Goal: Transaction & Acquisition: Purchase product/service

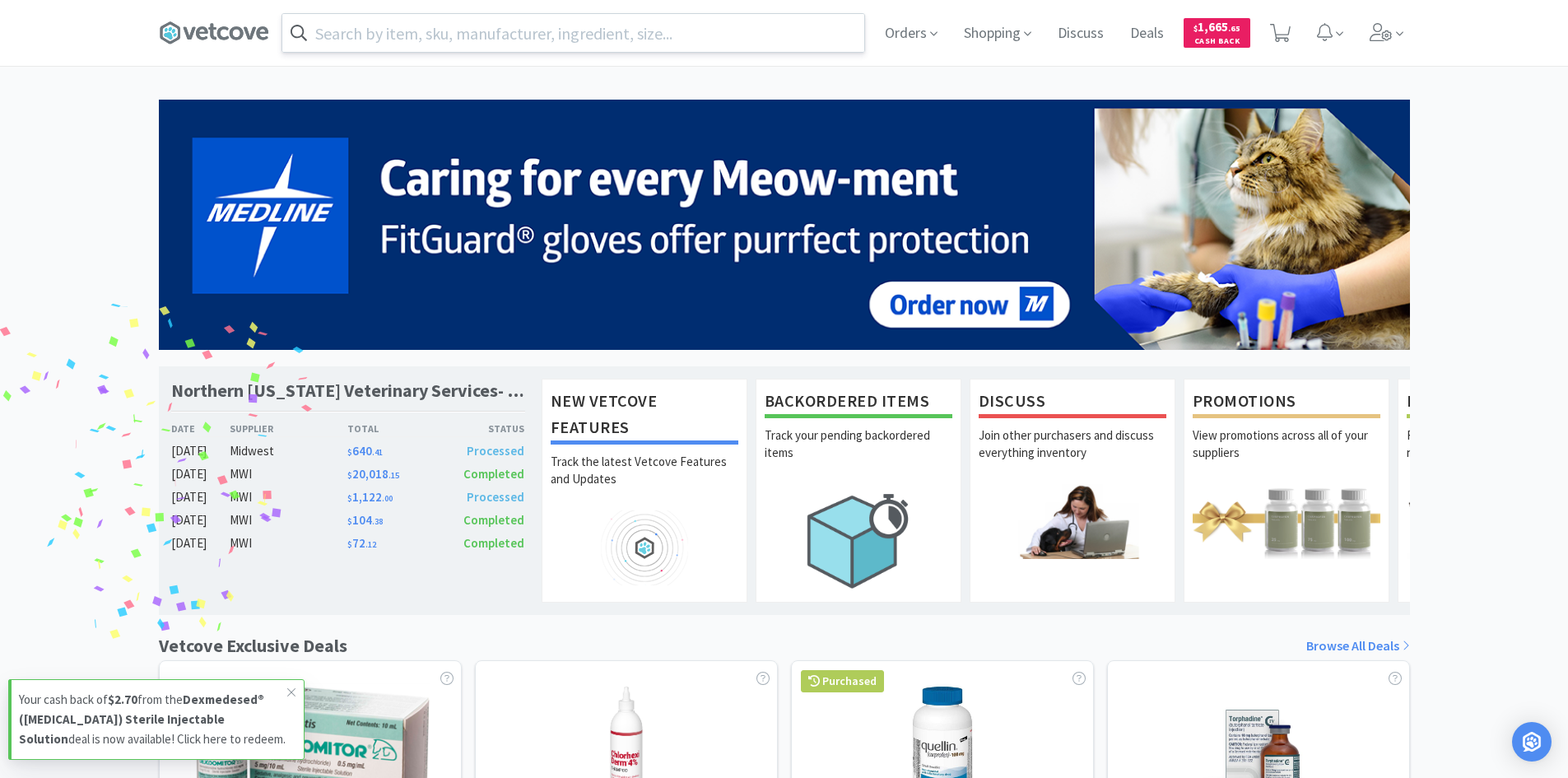
click at [625, 40] on input "text" at bounding box center [573, 33] width 582 height 38
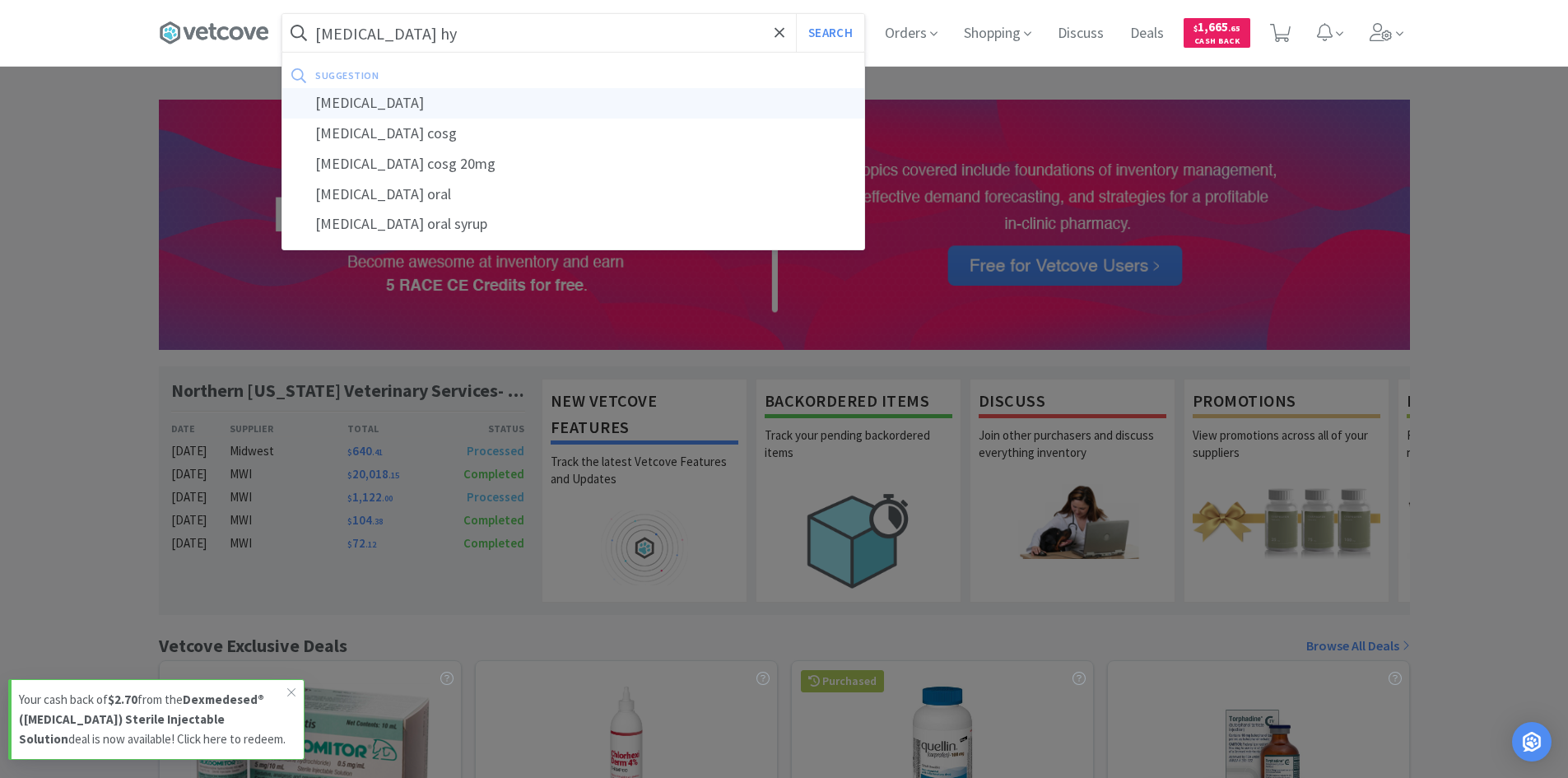
click at [442, 106] on div "[MEDICAL_DATA]" at bounding box center [573, 103] width 582 height 30
type input "[MEDICAL_DATA]"
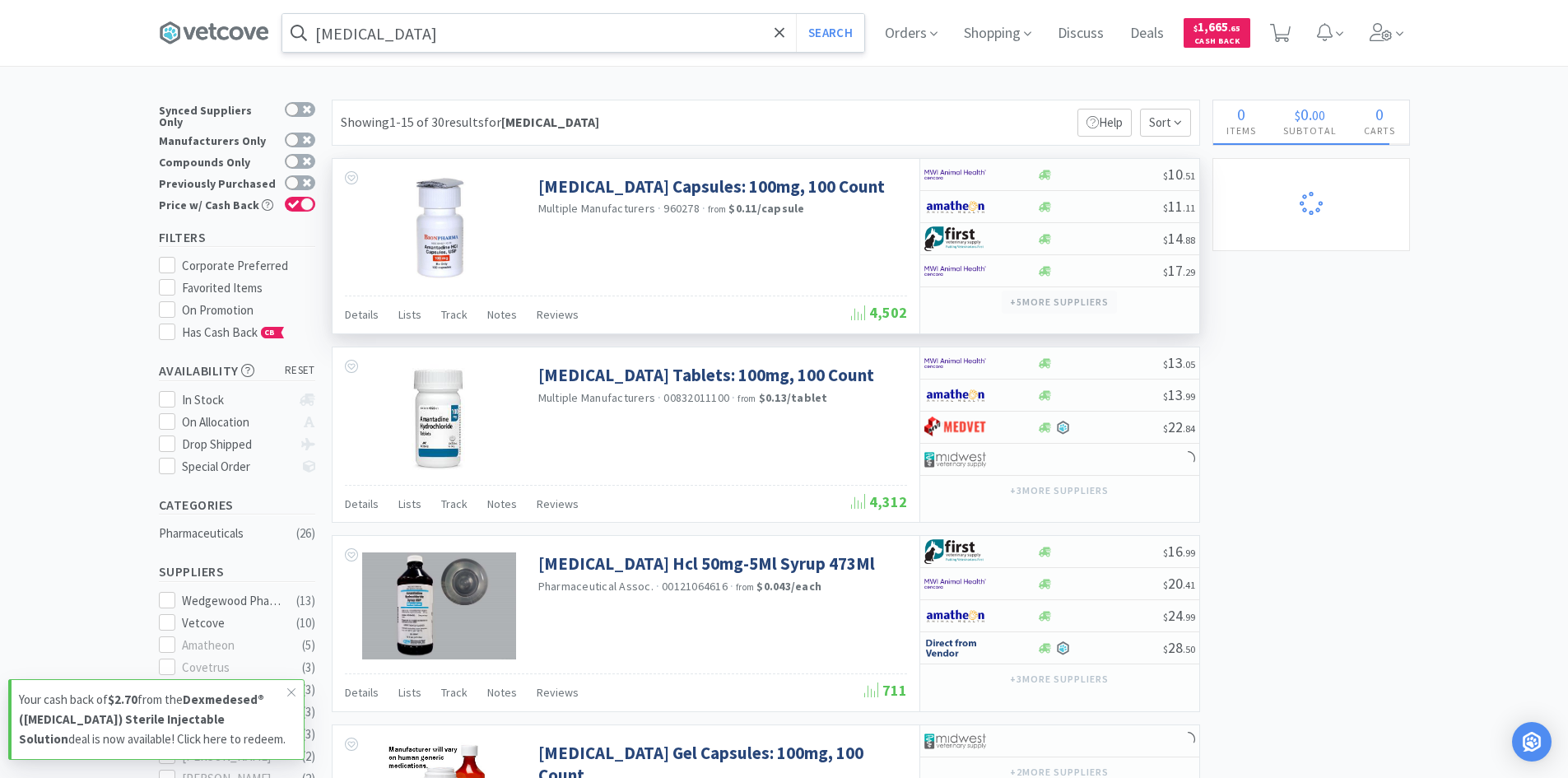
click at [1066, 302] on button "+ 5 more supplier s" at bounding box center [1058, 302] width 115 height 23
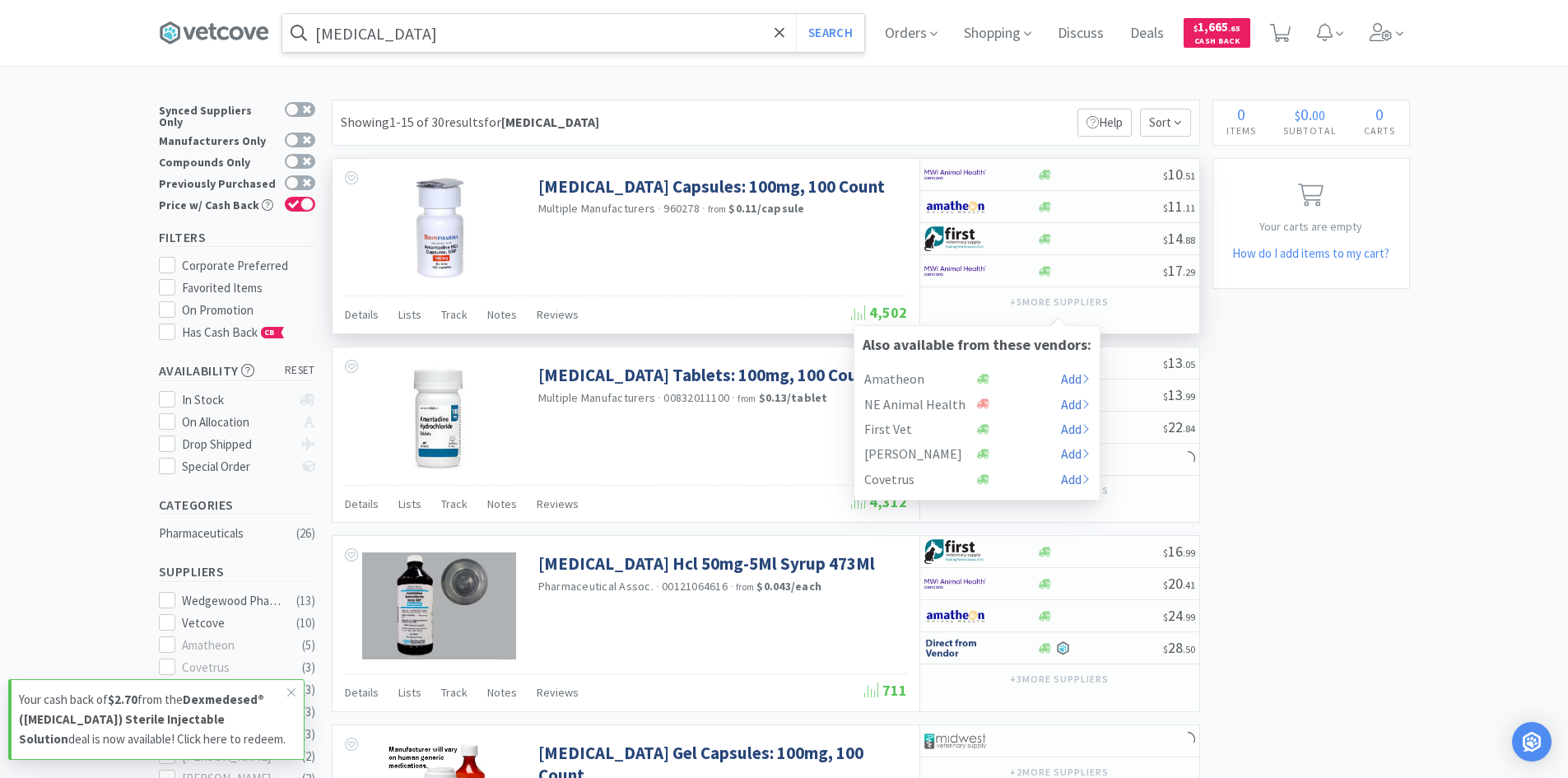
click at [894, 163] on div "[MEDICAL_DATA] Capsules: 100mg, 100 Count Multiple Manufacturers · 960278 · fro…" at bounding box center [728, 192] width 381 height 65
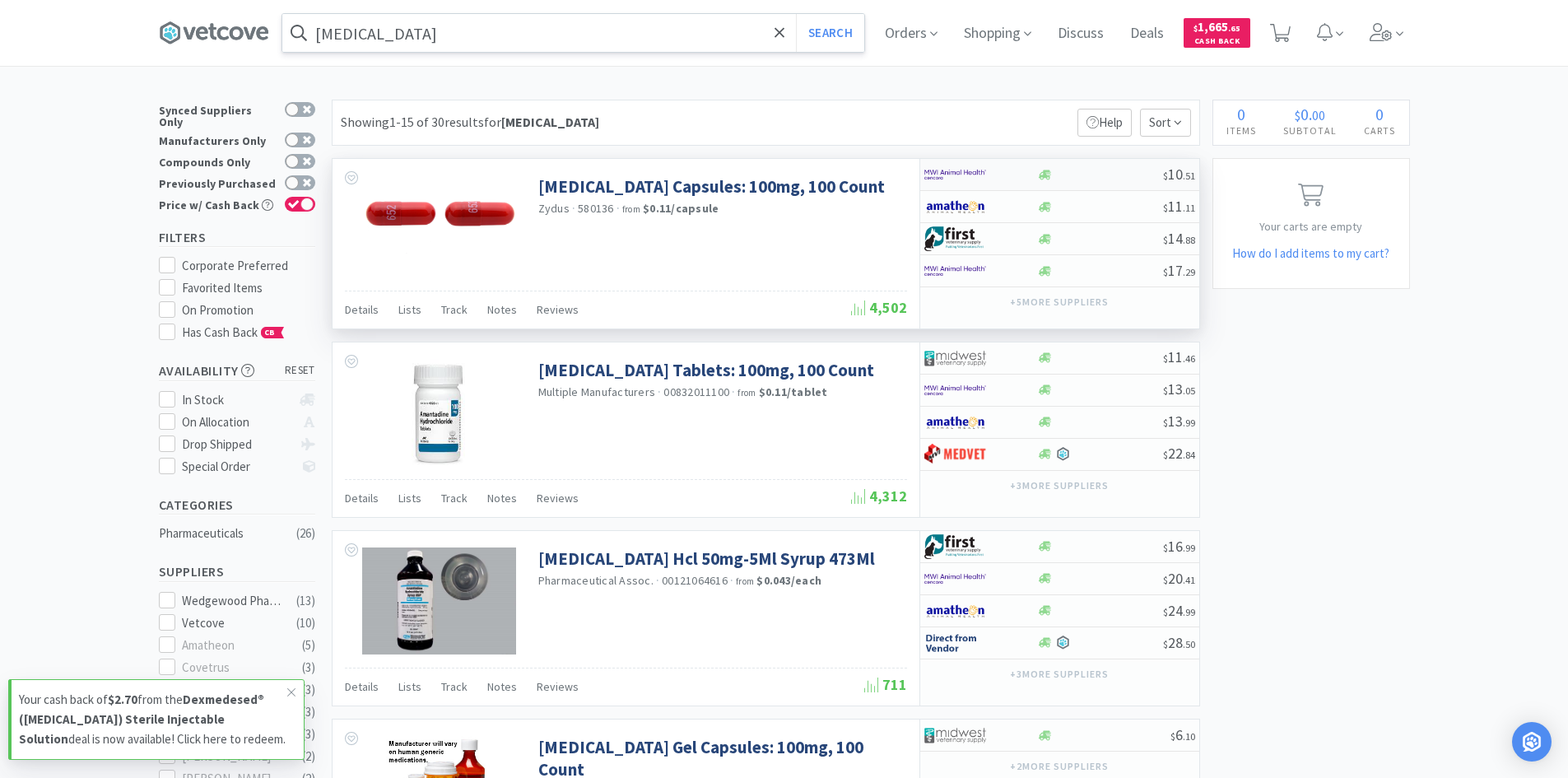
click at [1007, 174] on div at bounding box center [970, 174] width 91 height 28
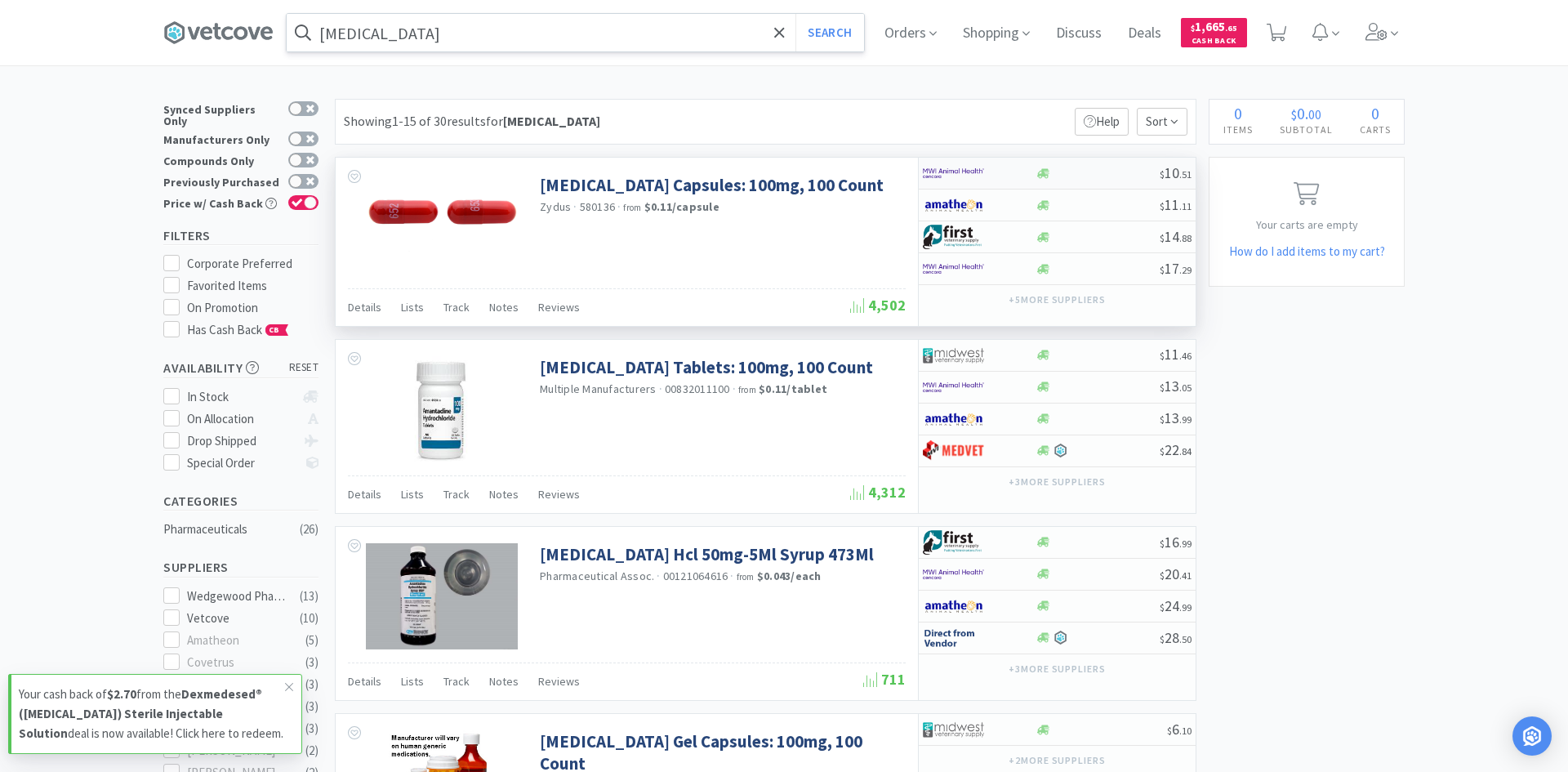
select select "1"
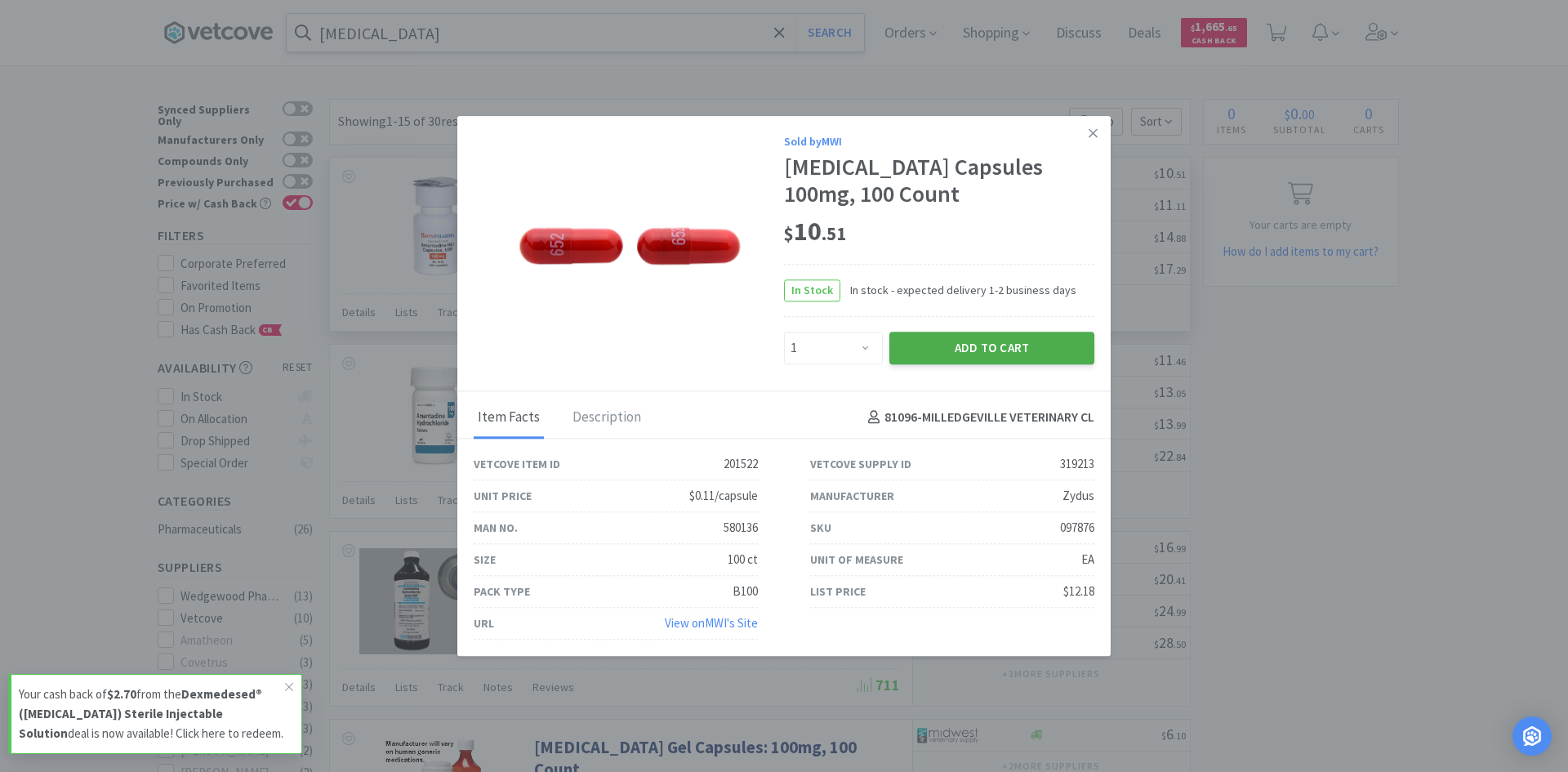
click at [953, 339] on button "Add to Cart" at bounding box center [992, 348] width 205 height 32
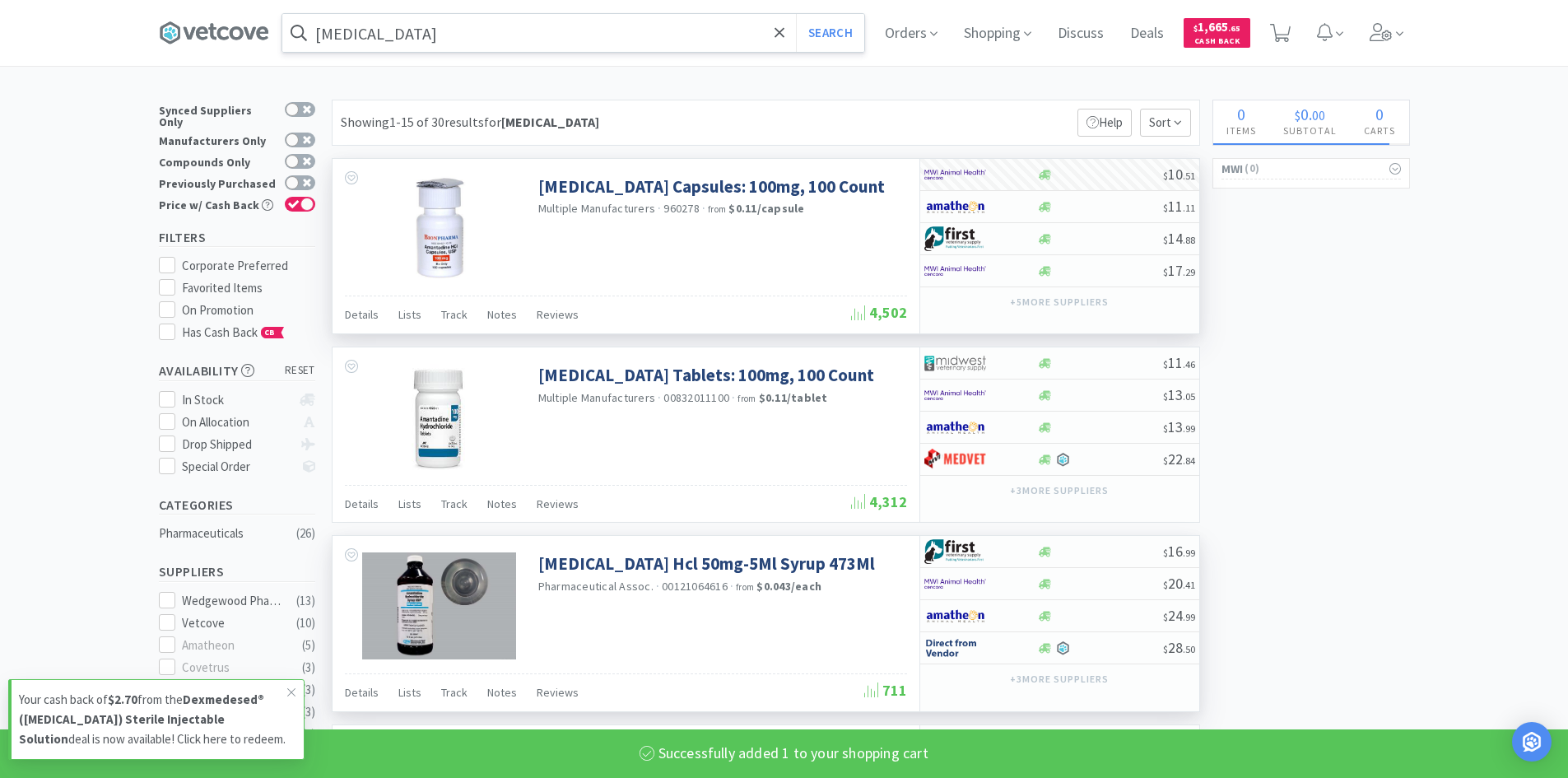
select select "1"
